Goal: Find specific page/section: Find specific page/section

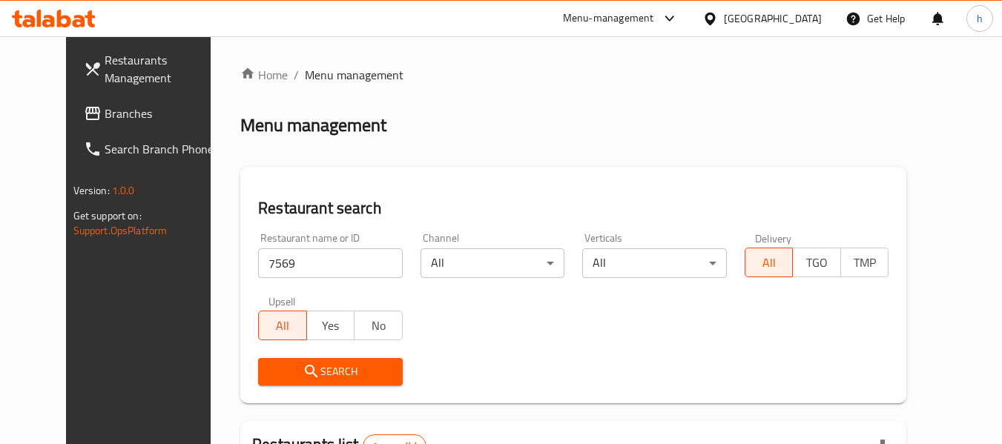
click at [803, 14] on div "Bahrain" at bounding box center [773, 18] width 98 height 16
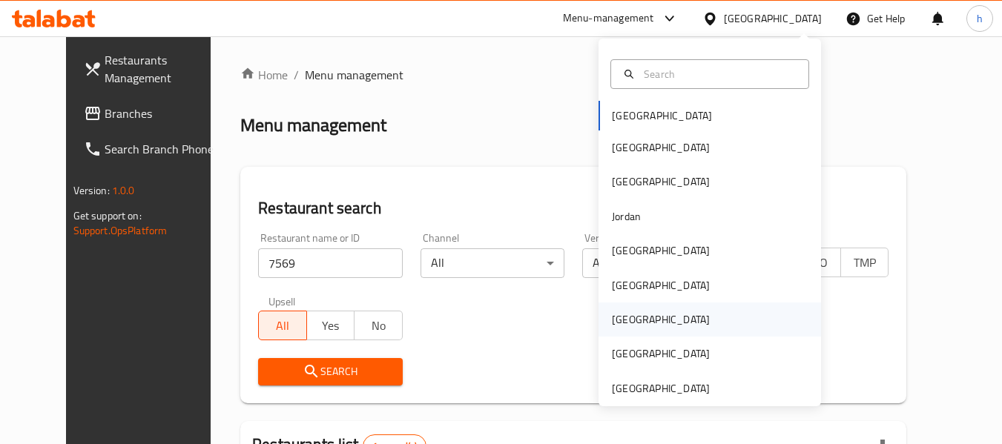
click at [612, 314] on div "Qatar" at bounding box center [661, 320] width 98 height 16
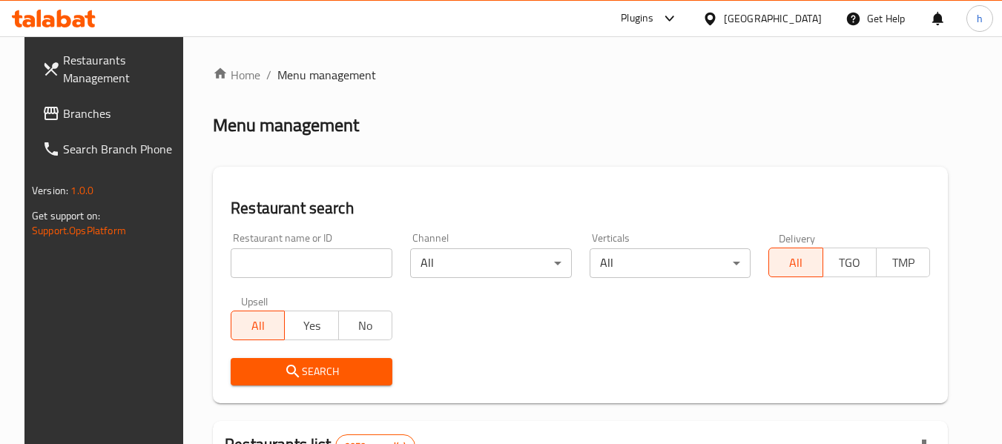
click at [48, 107] on div at bounding box center [501, 222] width 1002 height 444
click at [63, 107] on span "Branches" at bounding box center [121, 114] width 117 height 18
click at [63, 108] on span "Branches" at bounding box center [121, 114] width 117 height 18
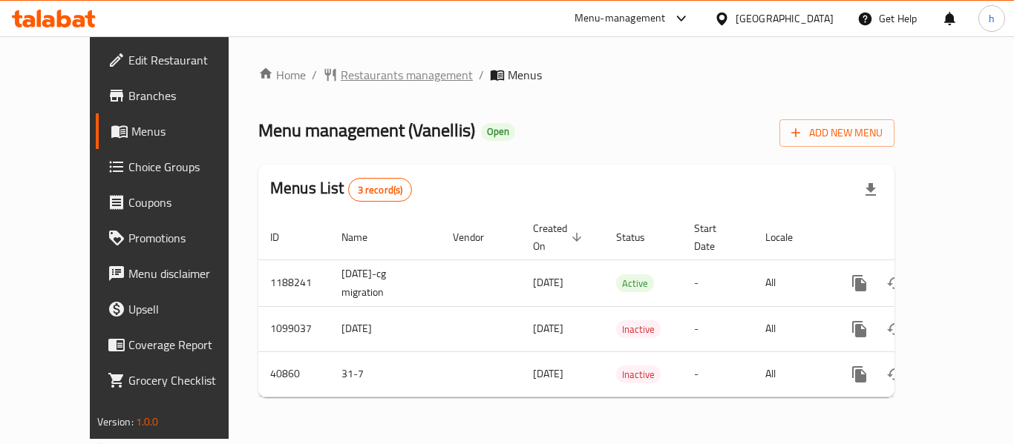
click at [341, 77] on span "Restaurants management" at bounding box center [407, 75] width 132 height 18
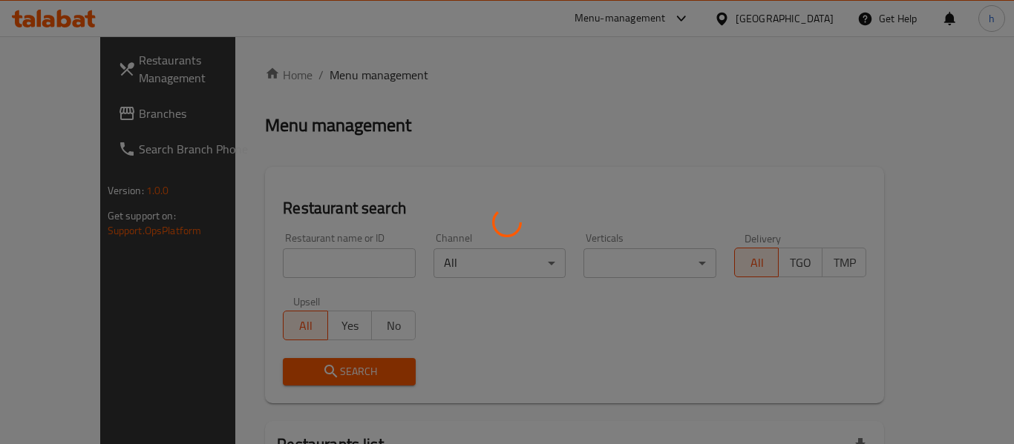
click at [331, 77] on div at bounding box center [507, 222] width 1014 height 444
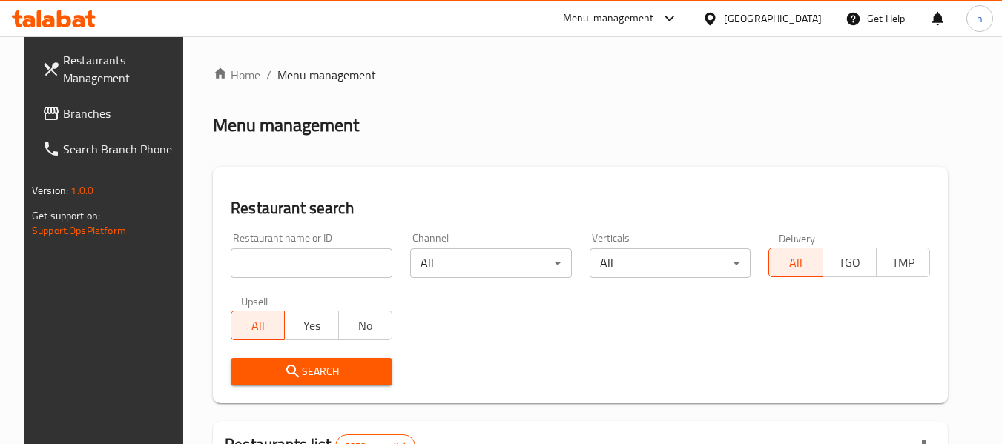
click at [282, 255] on div at bounding box center [501, 222] width 1002 height 444
click at [282, 255] on input "search" at bounding box center [312, 264] width 162 height 30
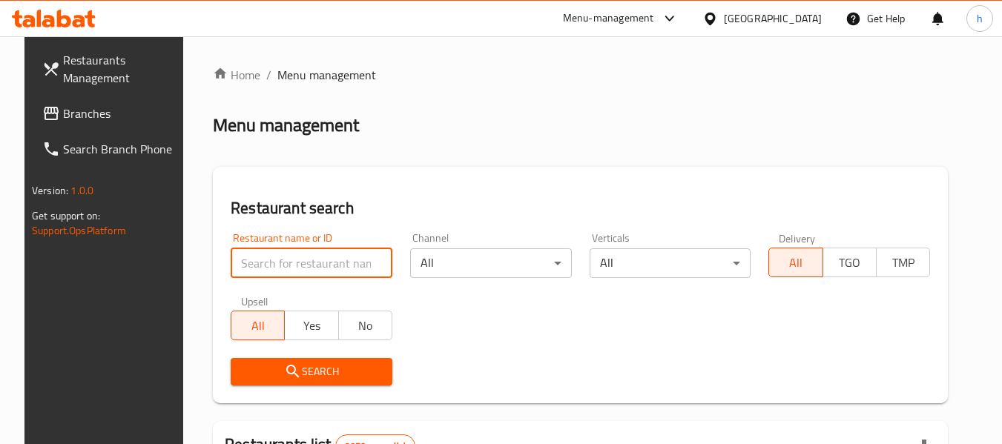
click at [282, 255] on input "search" at bounding box center [312, 264] width 162 height 30
paste input "11244"
type input "11244"
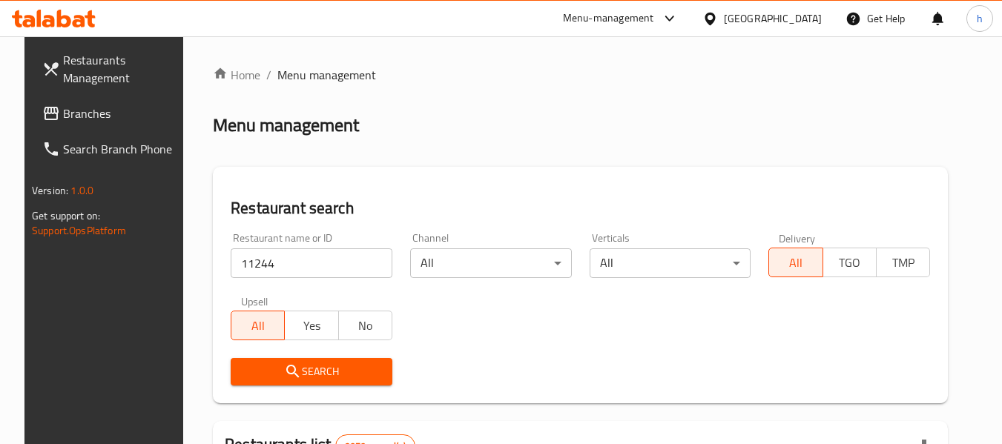
click at [304, 387] on div "Search" at bounding box center [312, 371] width 180 height 45
click at [304, 375] on span "Search" at bounding box center [312, 372] width 138 height 19
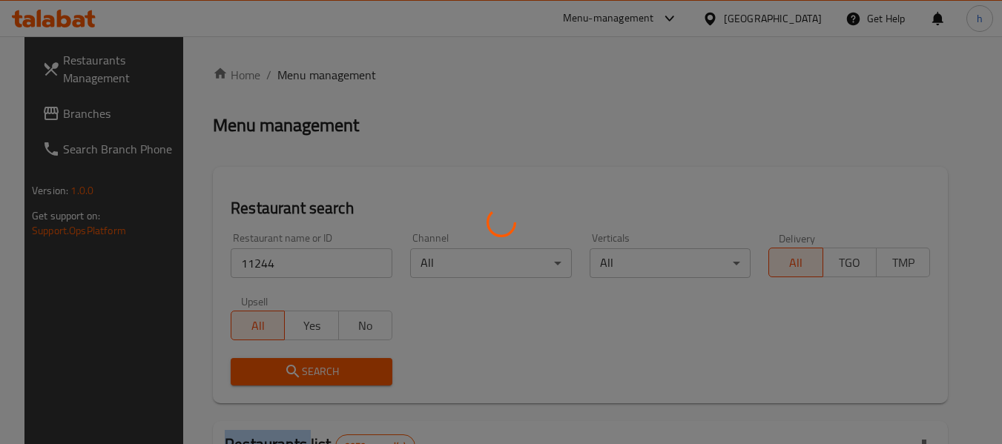
click at [304, 375] on div at bounding box center [501, 222] width 1002 height 444
click at [292, 358] on div at bounding box center [501, 222] width 1002 height 444
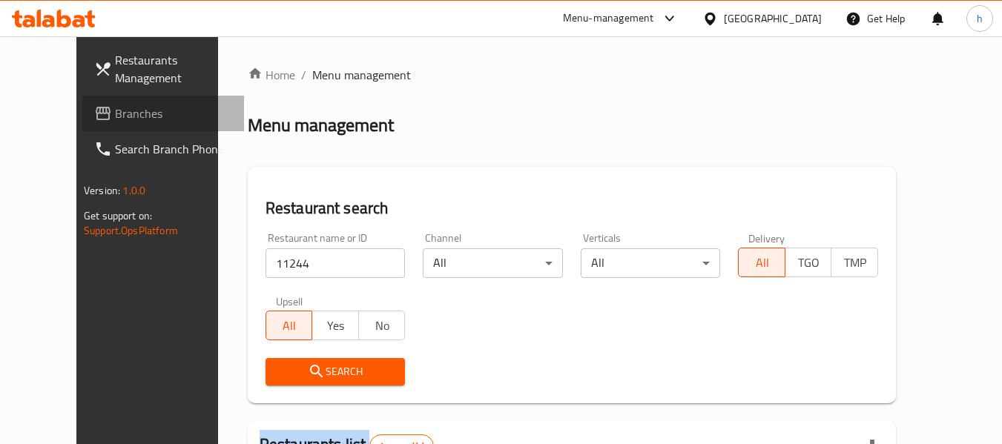
click at [115, 111] on span "Branches" at bounding box center [173, 114] width 117 height 18
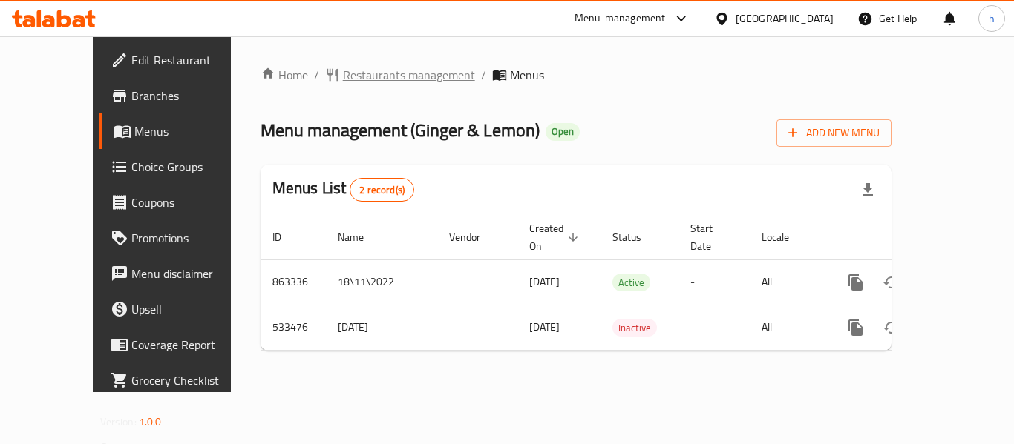
click at [355, 84] on span "Restaurants management" at bounding box center [409, 75] width 132 height 18
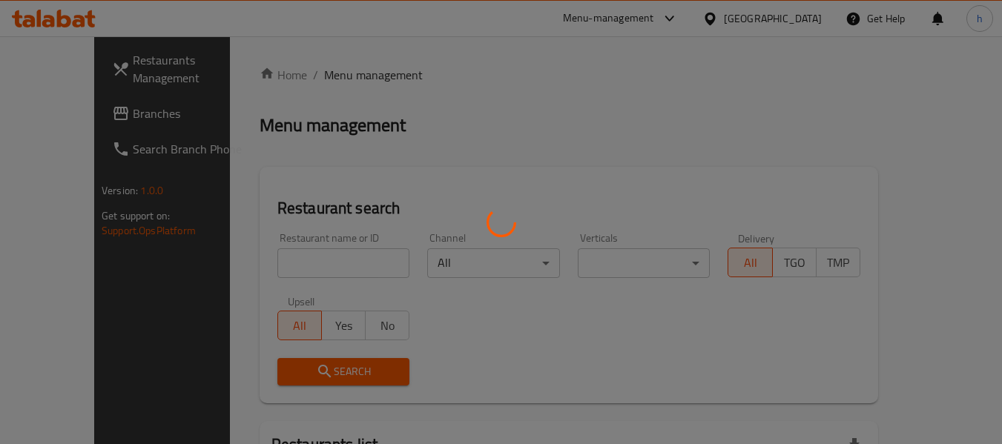
click at [355, 82] on div at bounding box center [501, 222] width 1002 height 444
click at [253, 252] on div at bounding box center [501, 222] width 1002 height 444
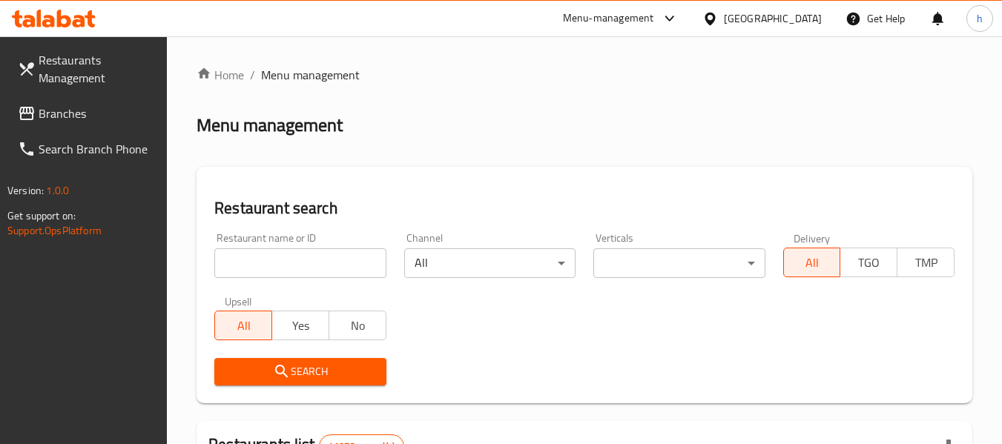
click at [251, 264] on input "search" at bounding box center [299, 264] width 171 height 30
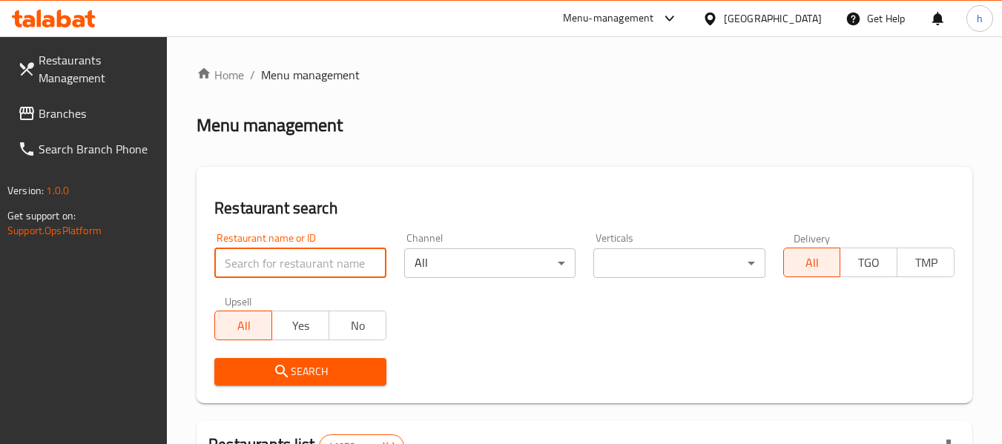
click at [251, 263] on input "search" at bounding box center [299, 264] width 171 height 30
paste input "635444"
type input "635444"
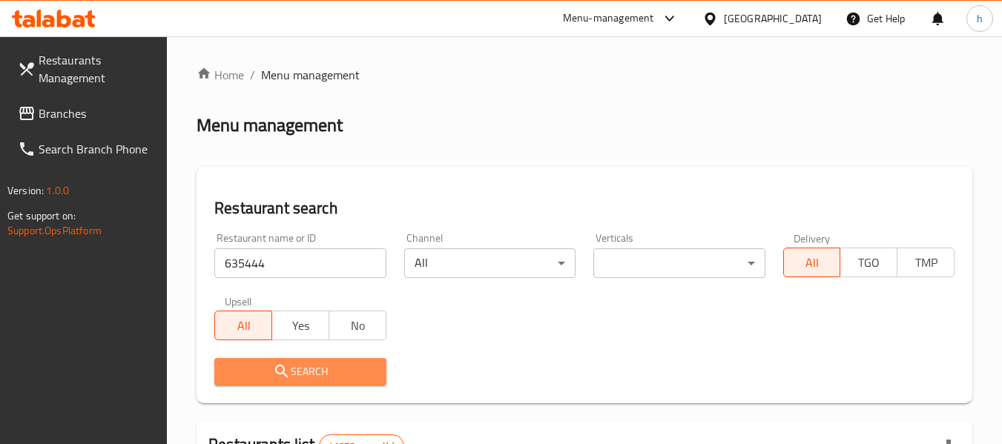
click at [254, 364] on span "Search" at bounding box center [300, 372] width 148 height 19
click at [254, 364] on div at bounding box center [501, 222] width 1002 height 444
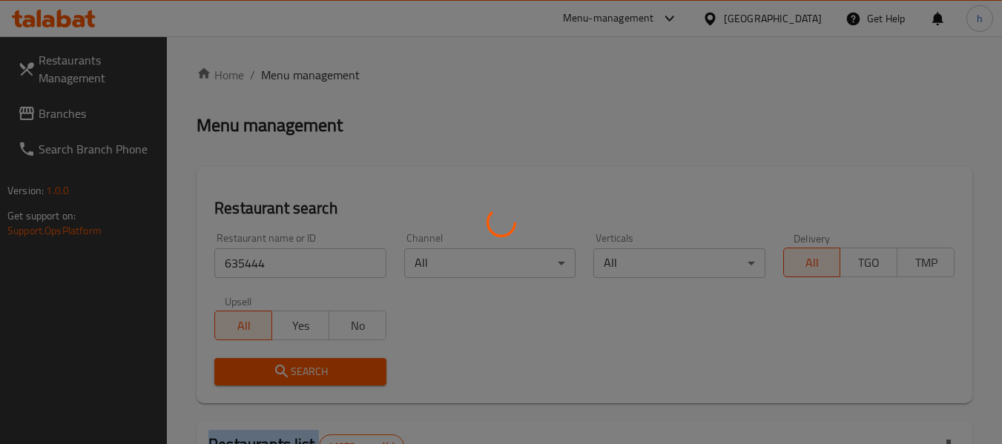
click at [254, 364] on div at bounding box center [501, 222] width 1002 height 444
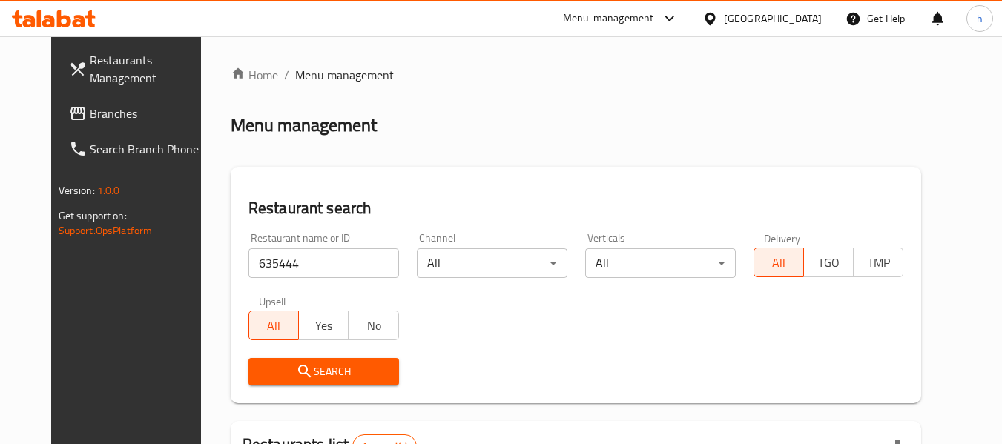
click at [785, 16] on div "[GEOGRAPHIC_DATA]" at bounding box center [773, 18] width 98 height 16
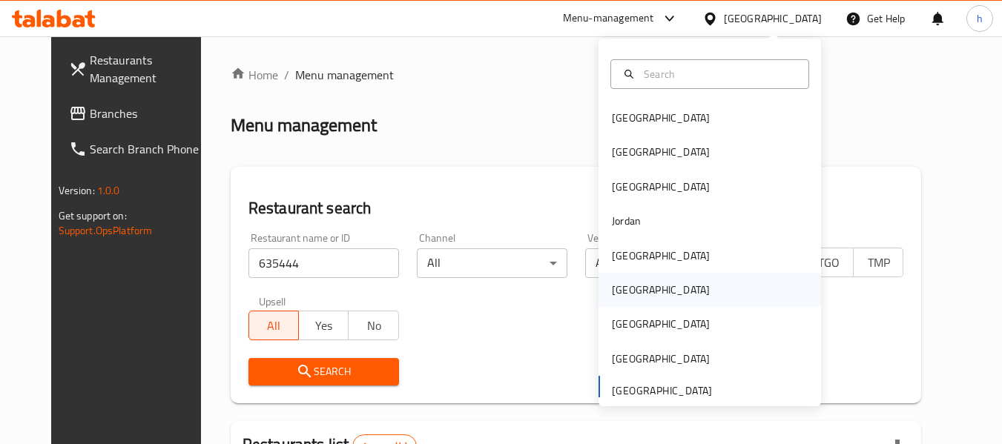
click at [617, 286] on div "Oman" at bounding box center [661, 290] width 98 height 16
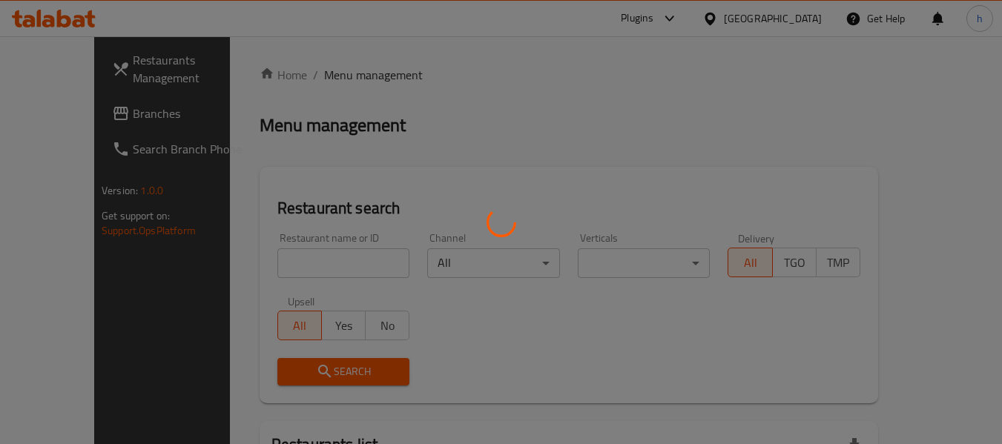
click at [66, 115] on div at bounding box center [501, 222] width 1002 height 444
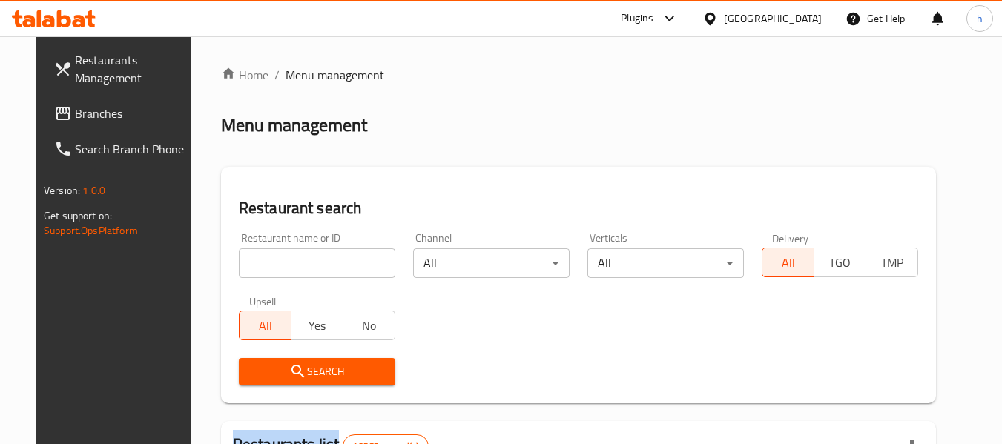
click at [75, 115] on span "Branches" at bounding box center [133, 114] width 117 height 18
drag, startPoint x: 66, startPoint y: 115, endPoint x: 38, endPoint y: 120, distance: 28.7
click at [75, 115] on span "Branches" at bounding box center [133, 114] width 117 height 18
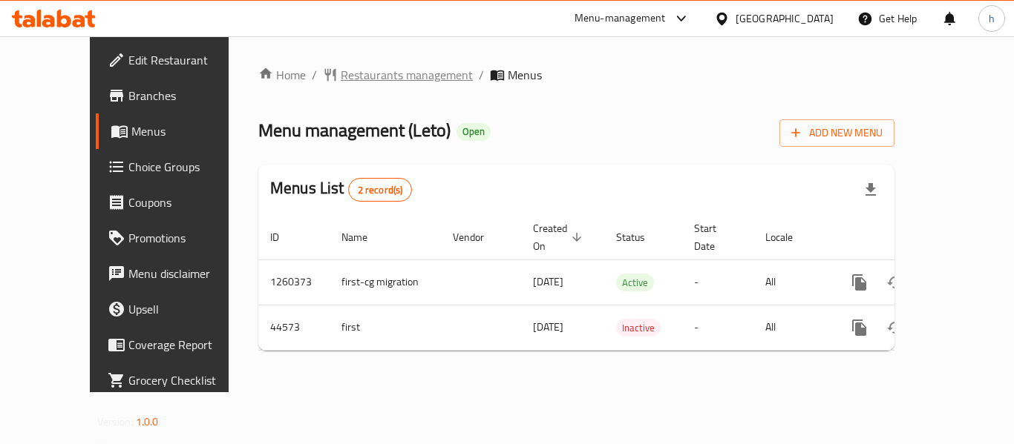
click at [349, 77] on span "Restaurants management" at bounding box center [407, 75] width 132 height 18
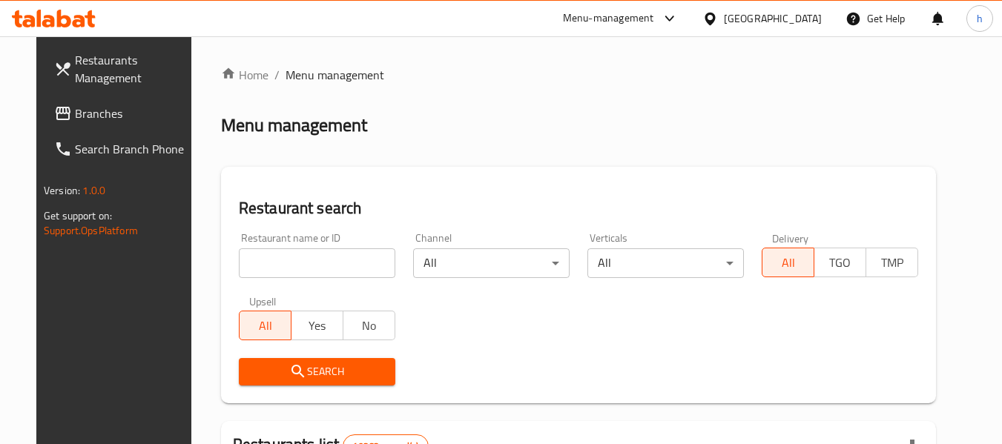
click at [275, 266] on div at bounding box center [501, 222] width 1002 height 444
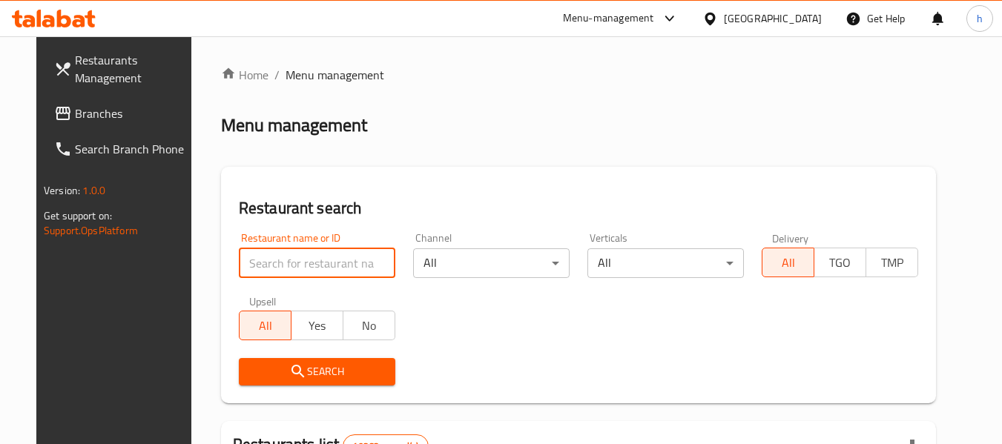
click at [275, 266] on input "search" at bounding box center [317, 264] width 157 height 30
paste input "22813"
type input "22813"
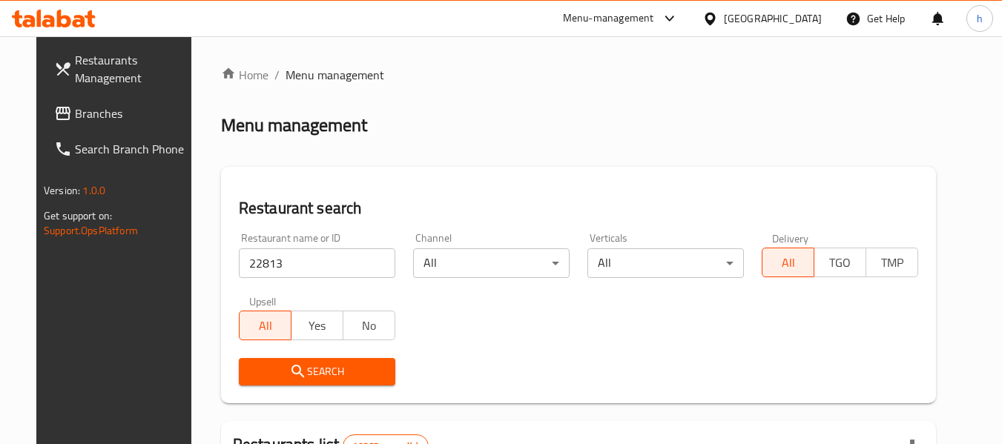
click at [301, 370] on span "Search" at bounding box center [317, 372] width 133 height 19
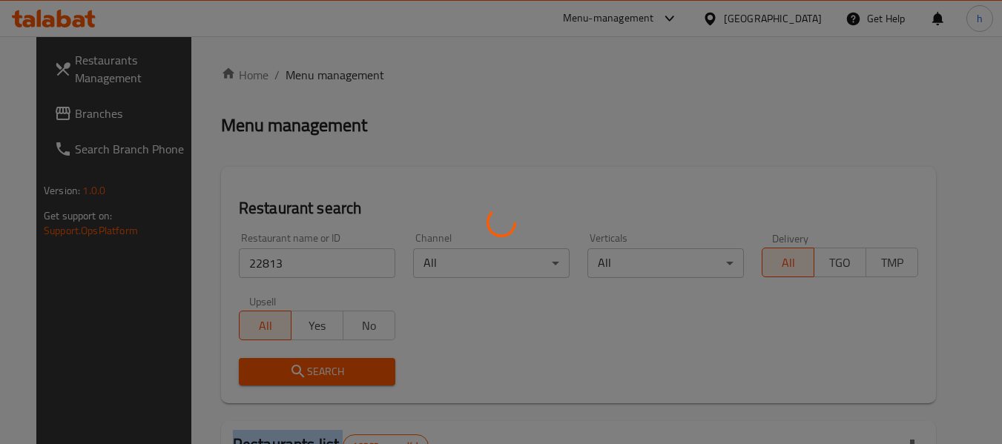
click at [301, 370] on div at bounding box center [501, 222] width 1002 height 444
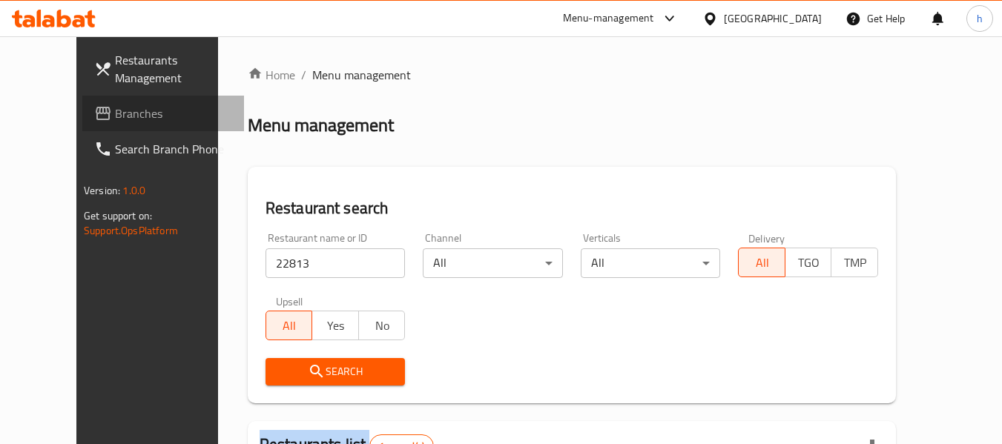
click at [115, 117] on span "Branches" at bounding box center [173, 114] width 117 height 18
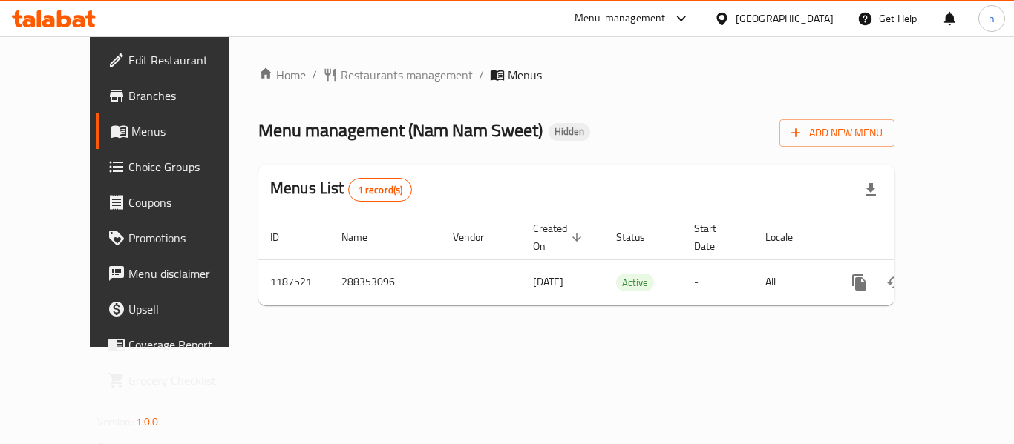
click at [789, 18] on div "[GEOGRAPHIC_DATA]" at bounding box center [784, 18] width 98 height 16
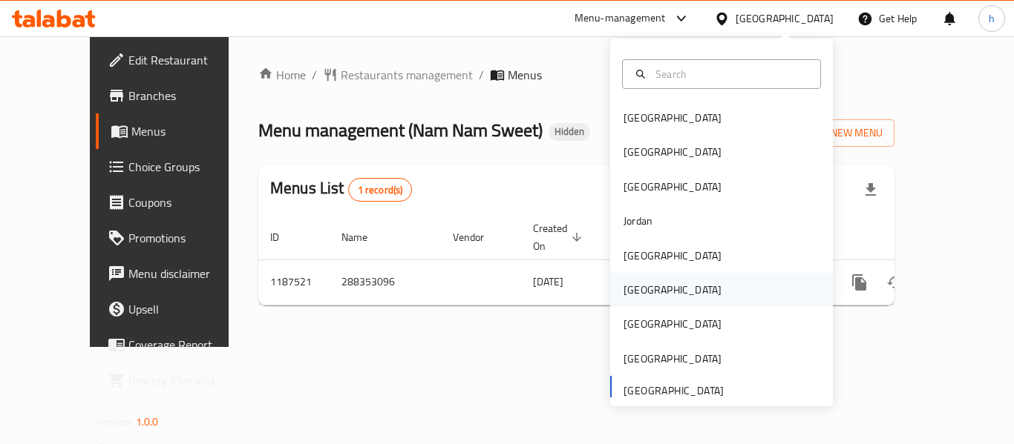
click at [623, 291] on div "[GEOGRAPHIC_DATA]" at bounding box center [672, 290] width 98 height 16
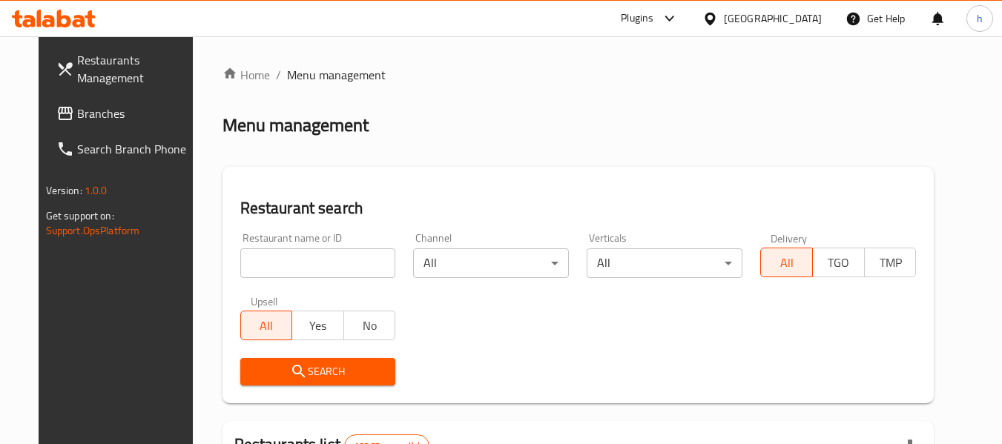
drag, startPoint x: 55, startPoint y: 101, endPoint x: 13, endPoint y: 112, distance: 43.7
click at [55, 101] on link "Branches" at bounding box center [126, 114] width 162 height 36
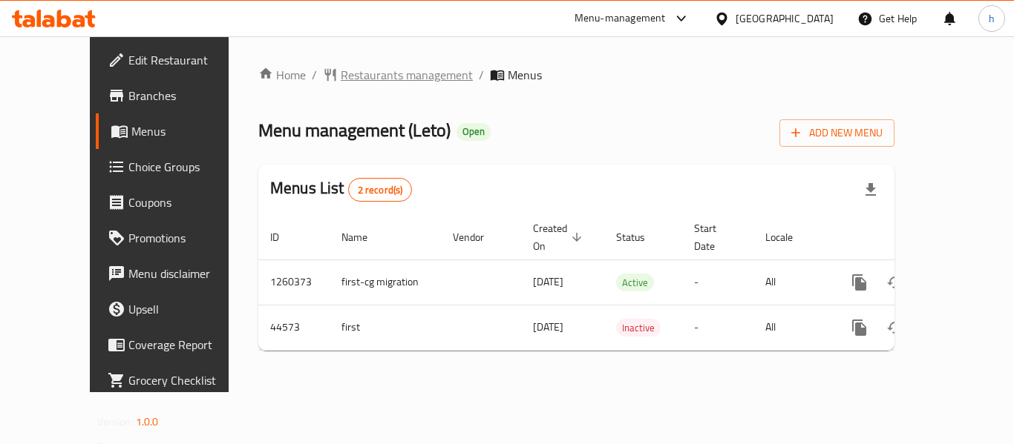
click at [341, 73] on span "Restaurants management" at bounding box center [407, 75] width 132 height 18
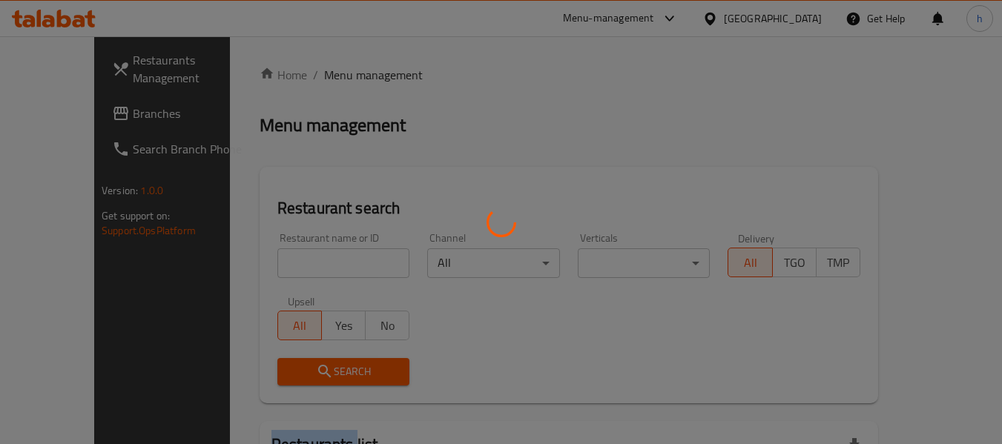
click at [332, 73] on div at bounding box center [501, 222] width 1002 height 444
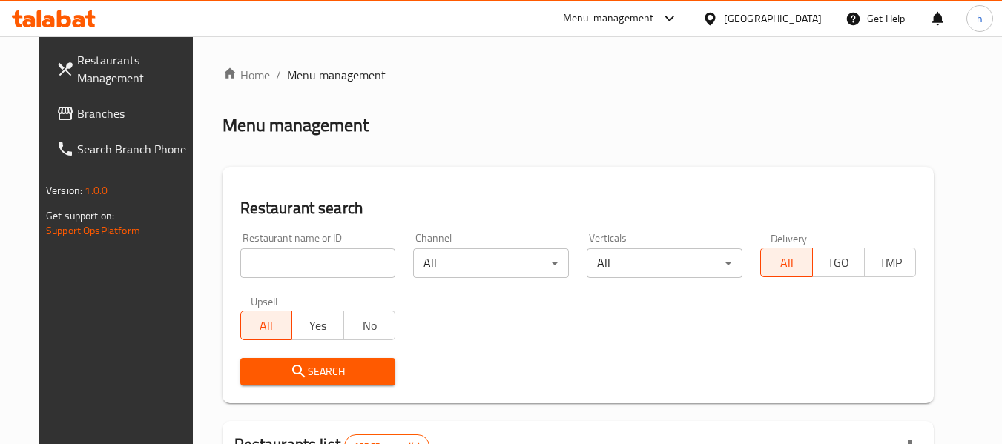
click at [262, 265] on input "search" at bounding box center [318, 264] width 156 height 30
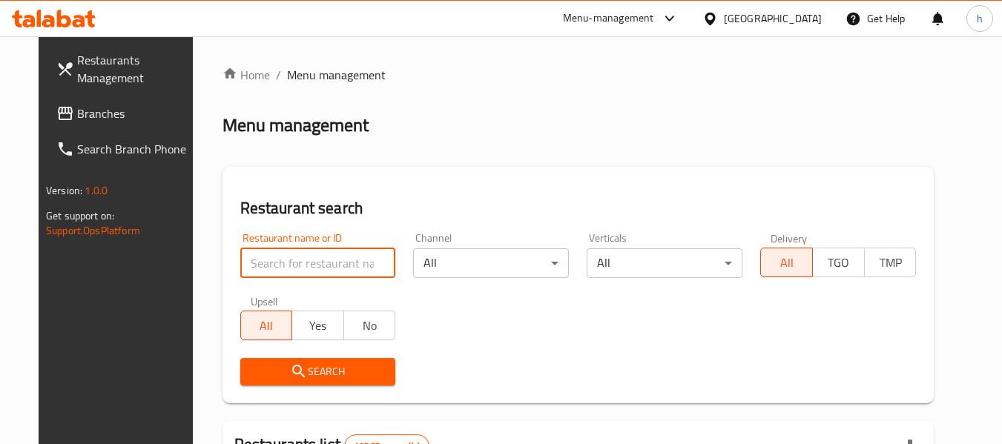
click at [262, 265] on input "search" at bounding box center [318, 264] width 156 height 30
paste input "22813"
type input "22813"
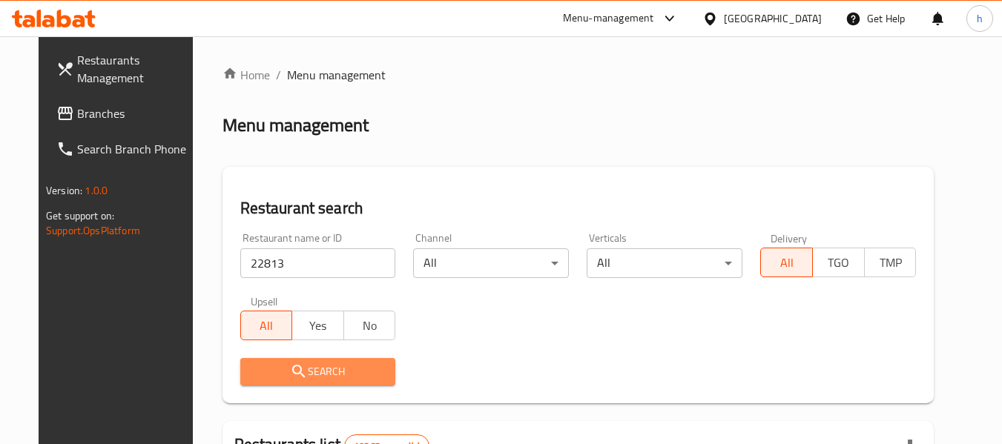
click at [317, 375] on span "Search" at bounding box center [318, 372] width 132 height 19
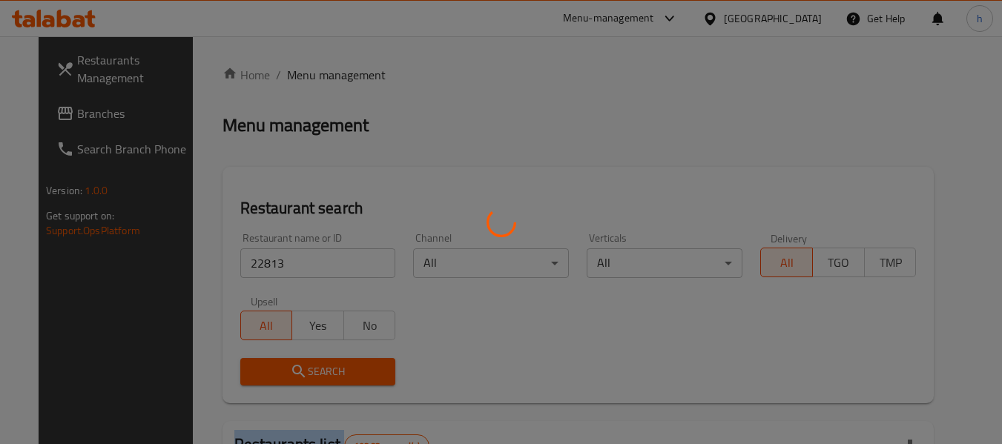
click at [317, 375] on div at bounding box center [501, 222] width 1002 height 444
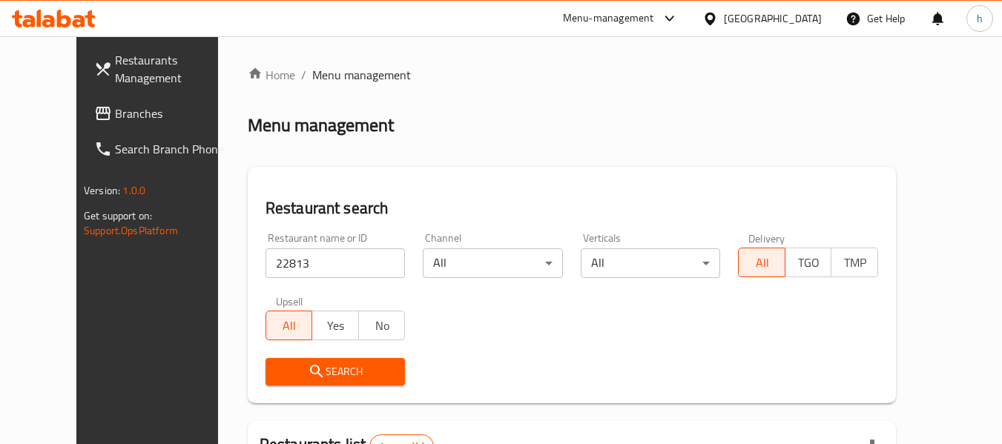
click at [808, 20] on div "Oman" at bounding box center [773, 18] width 98 height 16
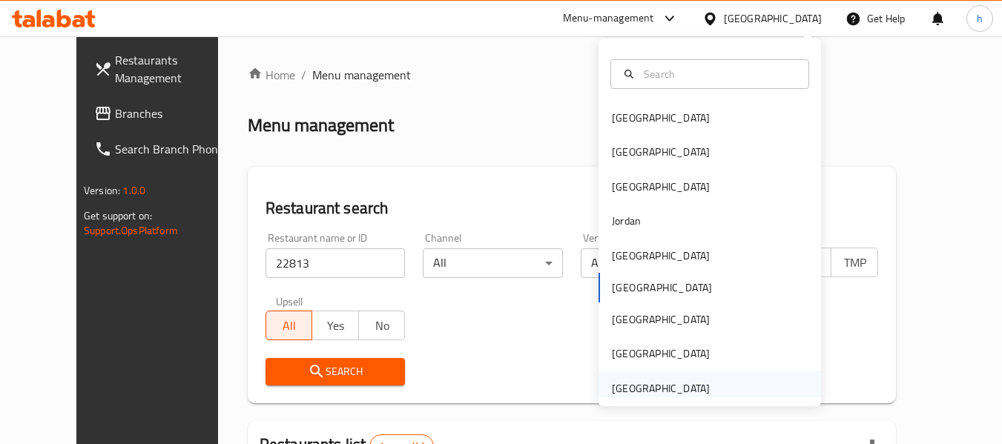
click at [646, 387] on div "[GEOGRAPHIC_DATA]" at bounding box center [661, 389] width 98 height 16
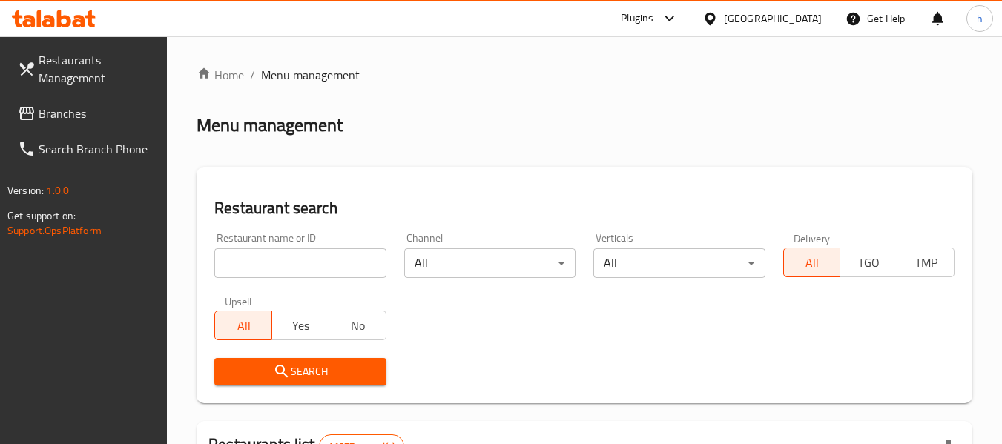
click at [62, 112] on span "Branches" at bounding box center [97, 114] width 117 height 18
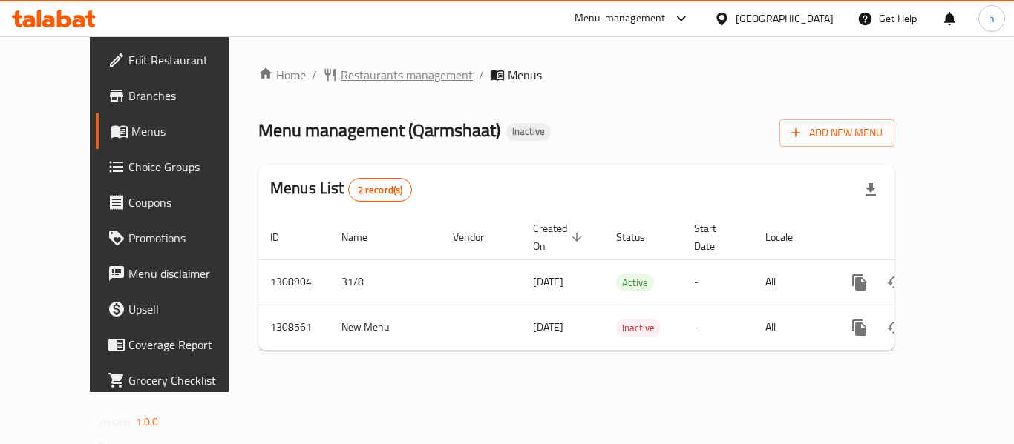
click at [341, 74] on span "Restaurants management" at bounding box center [407, 75] width 132 height 18
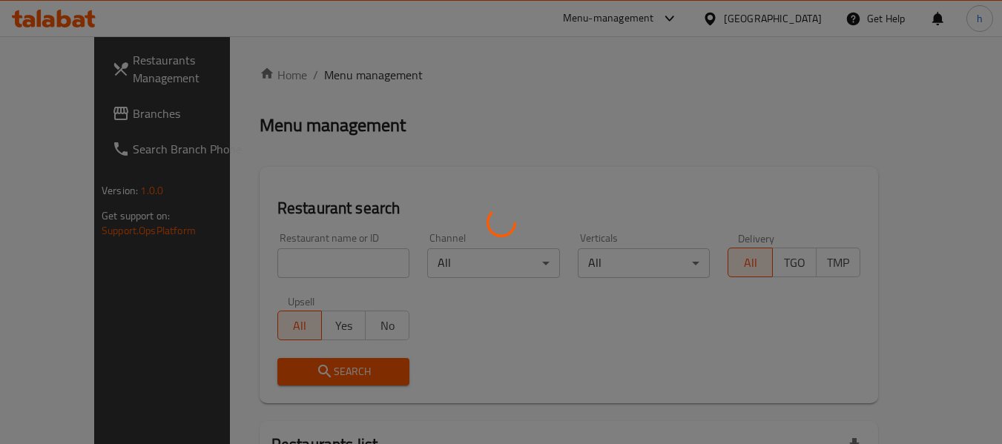
click at [282, 255] on div at bounding box center [501, 222] width 1002 height 444
click at [283, 255] on div at bounding box center [501, 222] width 1002 height 444
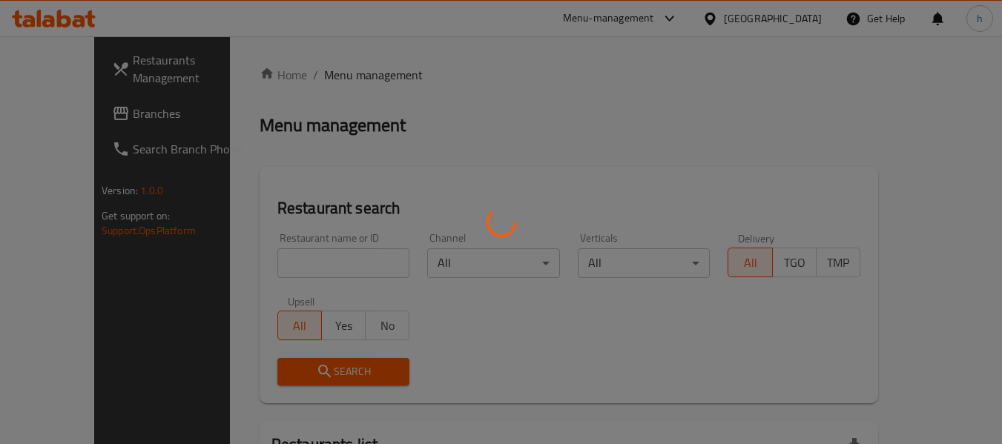
click at [551, 63] on div at bounding box center [501, 222] width 1002 height 444
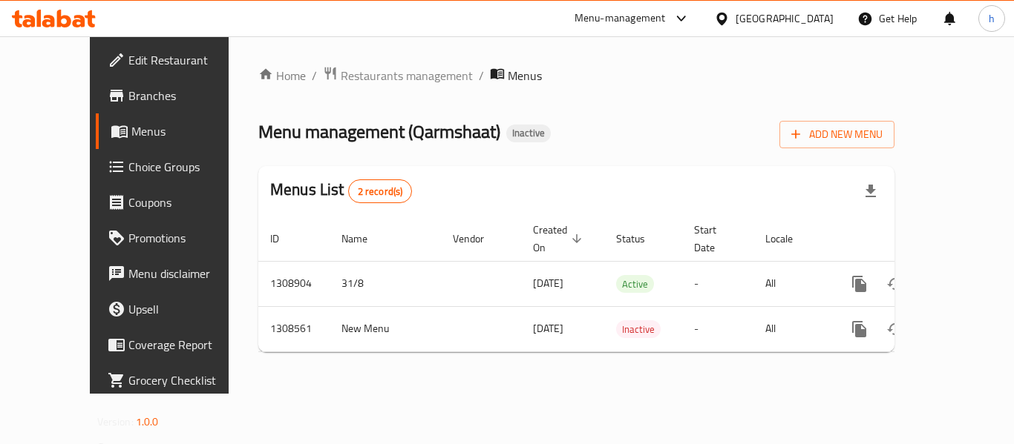
drag, startPoint x: 337, startPoint y: 70, endPoint x: 323, endPoint y: 144, distance: 74.8
click at [341, 70] on span "Restaurants management" at bounding box center [407, 76] width 132 height 18
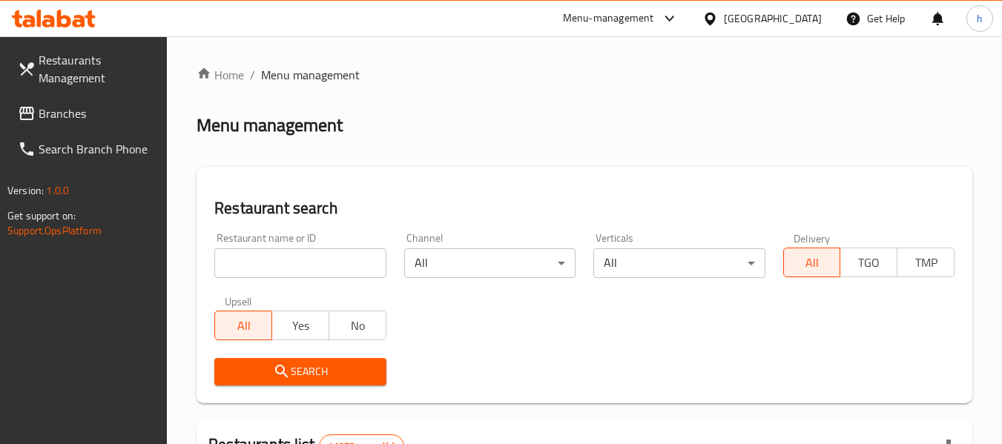
drag, startPoint x: 308, startPoint y: 241, endPoint x: 302, endPoint y: 255, distance: 15.3
click at [308, 241] on div "Restaurant name or ID Restaurant name or ID" at bounding box center [299, 255] width 171 height 45
click at [300, 260] on input "search" at bounding box center [299, 264] width 171 height 30
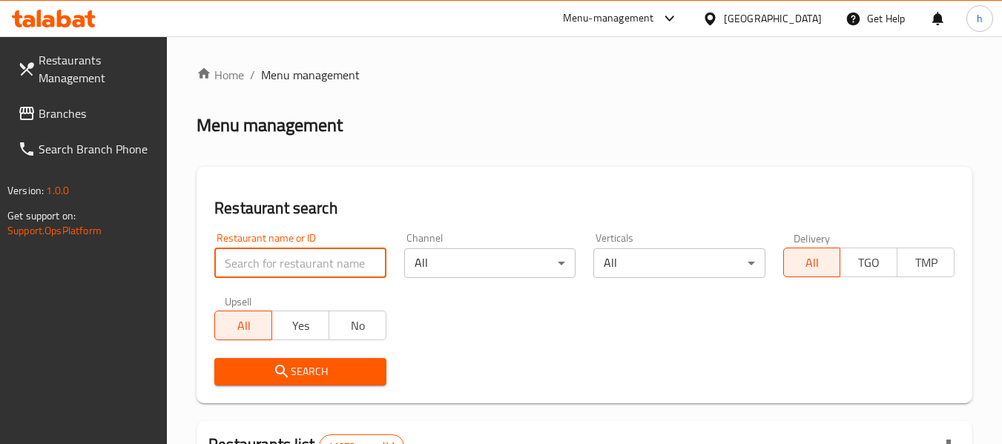
click at [300, 260] on input "search" at bounding box center [299, 264] width 171 height 30
paste input "704835"
type input "704835"
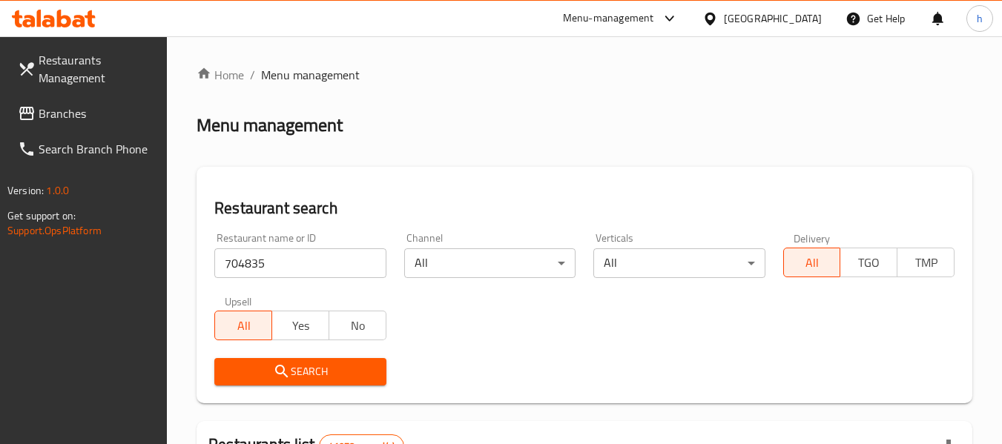
click at [307, 366] on span "Search" at bounding box center [300, 372] width 148 height 19
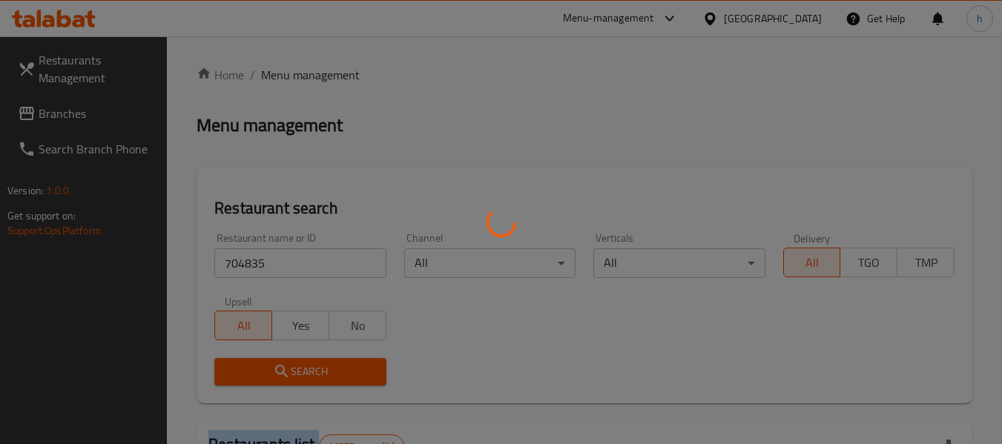
click at [307, 366] on div at bounding box center [501, 222] width 1002 height 444
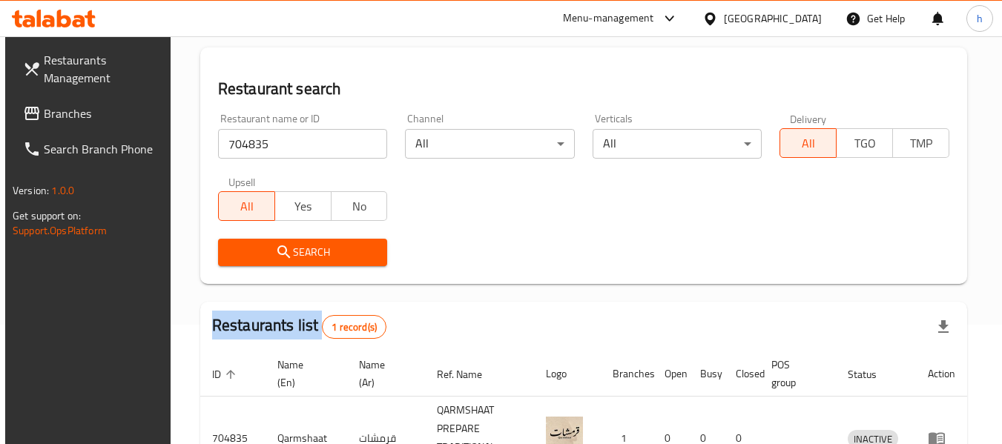
scroll to position [217, 0]
